Goal: Find specific page/section: Find specific page/section

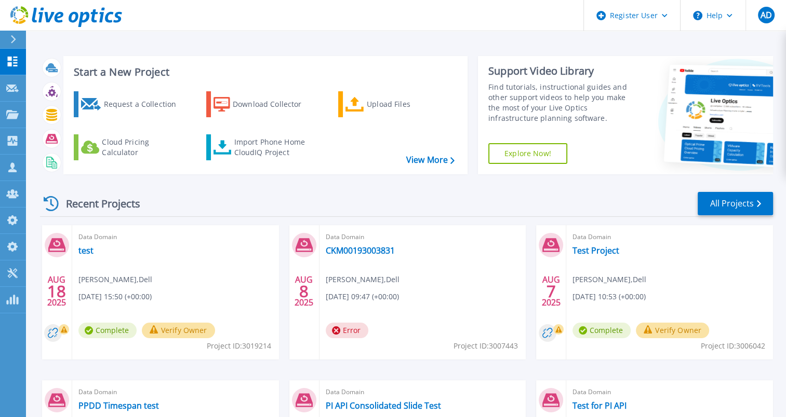
click at [12, 40] on icon at bounding box center [13, 39] width 6 height 8
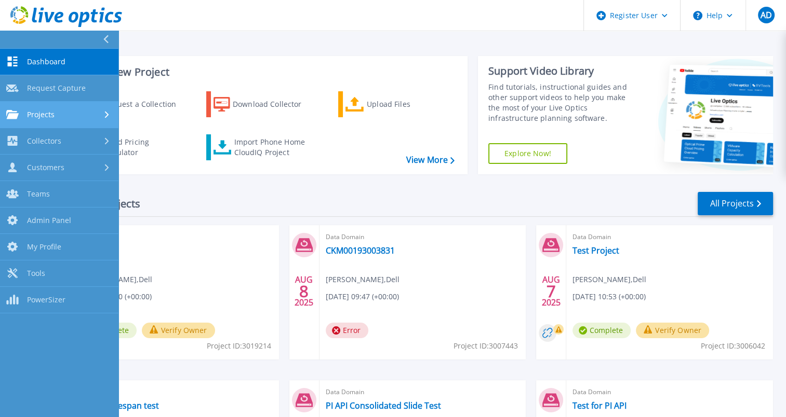
click at [41, 107] on link "Projects Projects" at bounding box center [59, 115] width 118 height 26
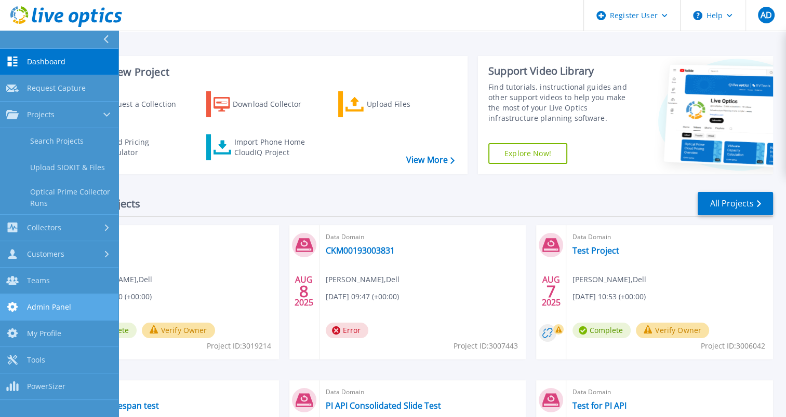
click at [55, 303] on span "Admin Panel" at bounding box center [49, 307] width 44 height 9
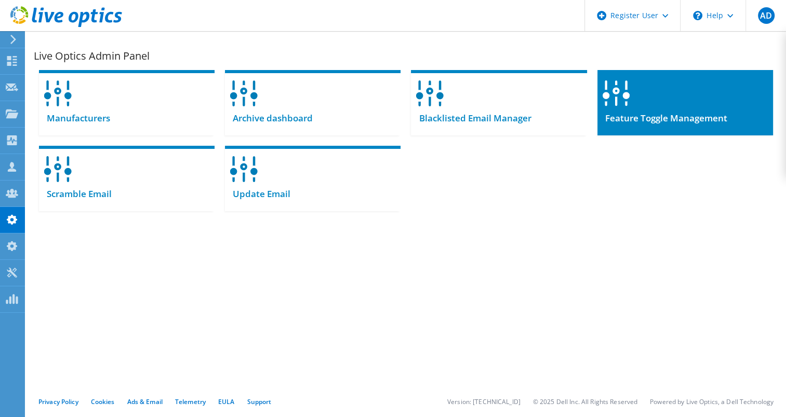
click at [659, 95] on div at bounding box center [685, 90] width 176 height 40
